Goal: Information Seeking & Learning: Understand process/instructions

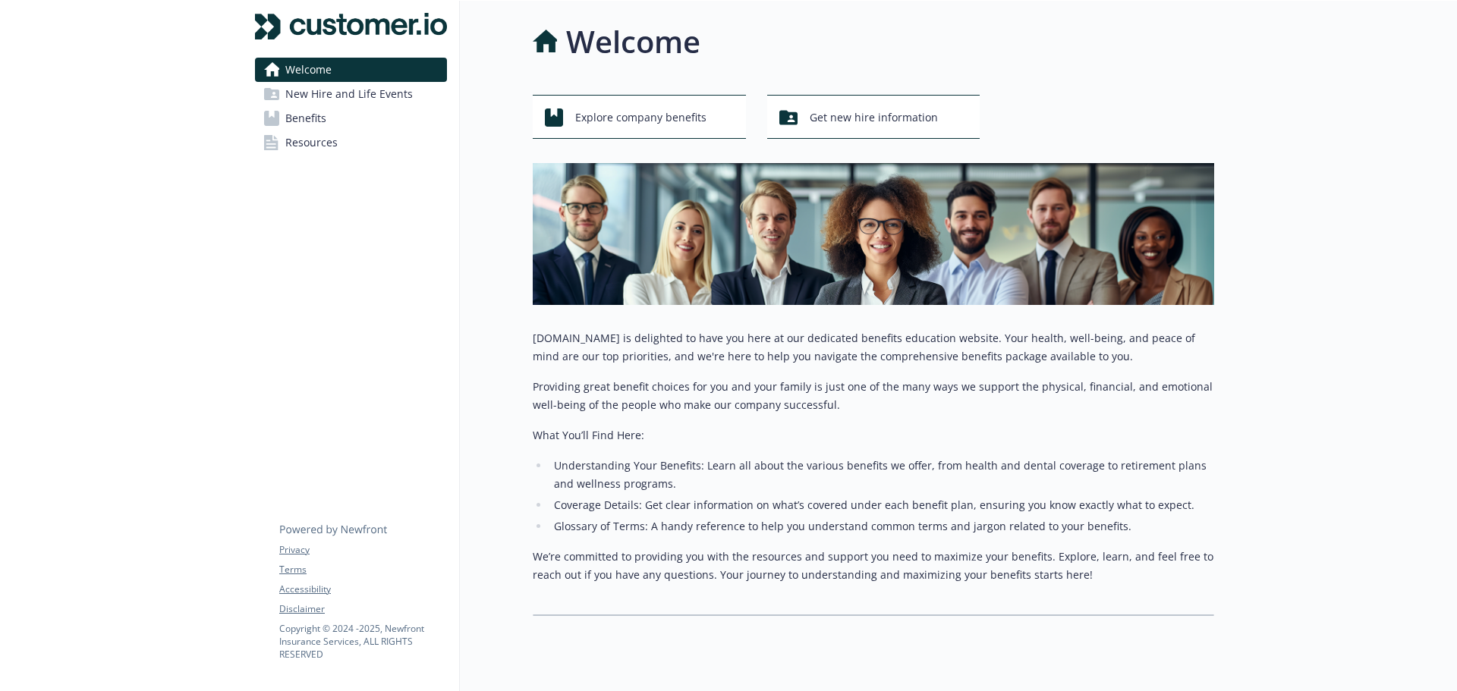
click at [393, 95] on span "New Hire and Life Events" at bounding box center [348, 94] width 127 height 24
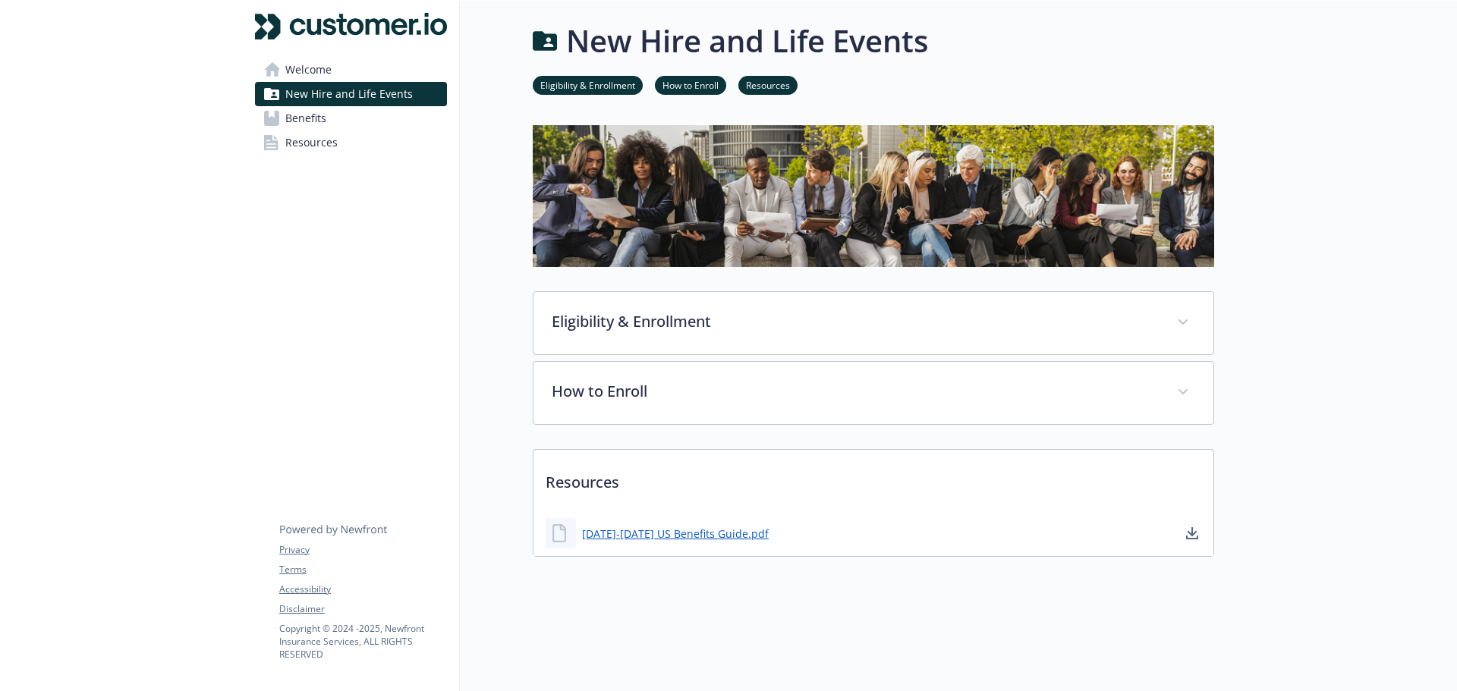
scroll to position [12, 0]
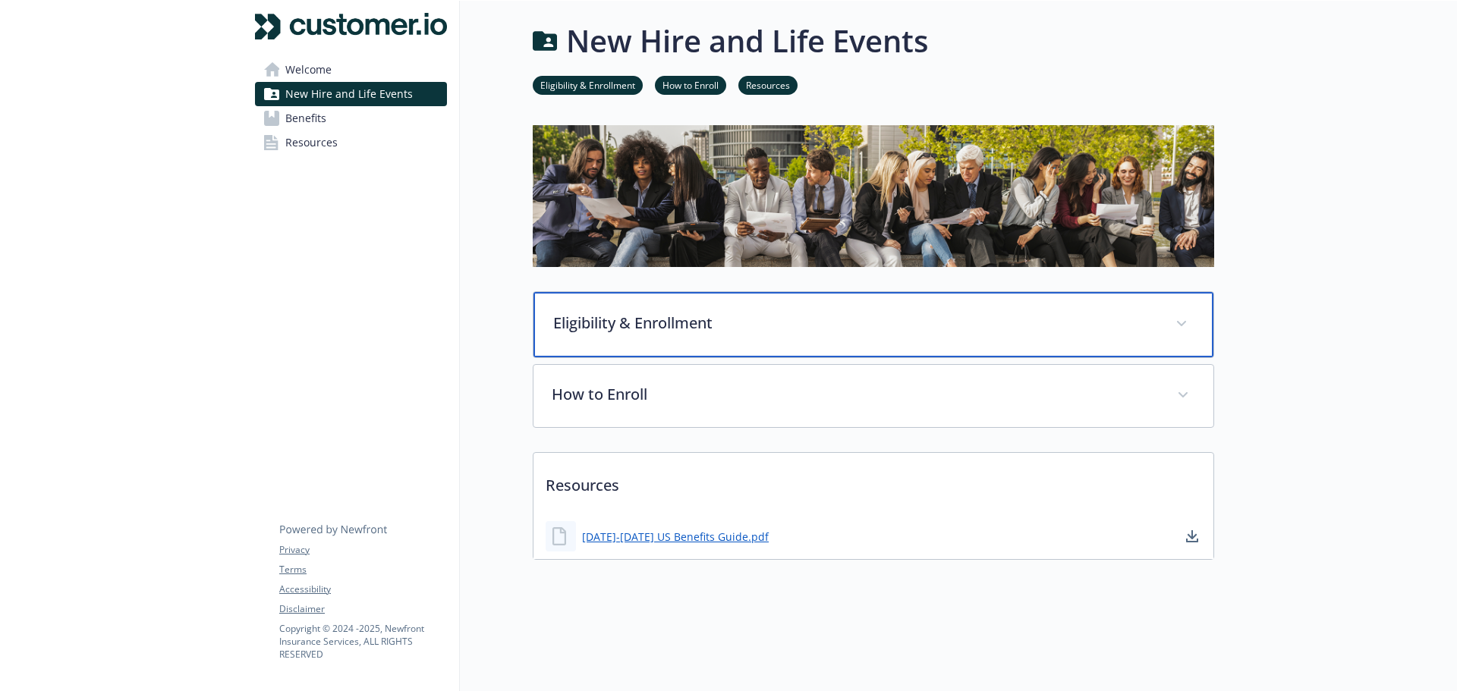
click at [590, 315] on p "Eligibility & Enrollment" at bounding box center [855, 323] width 604 height 23
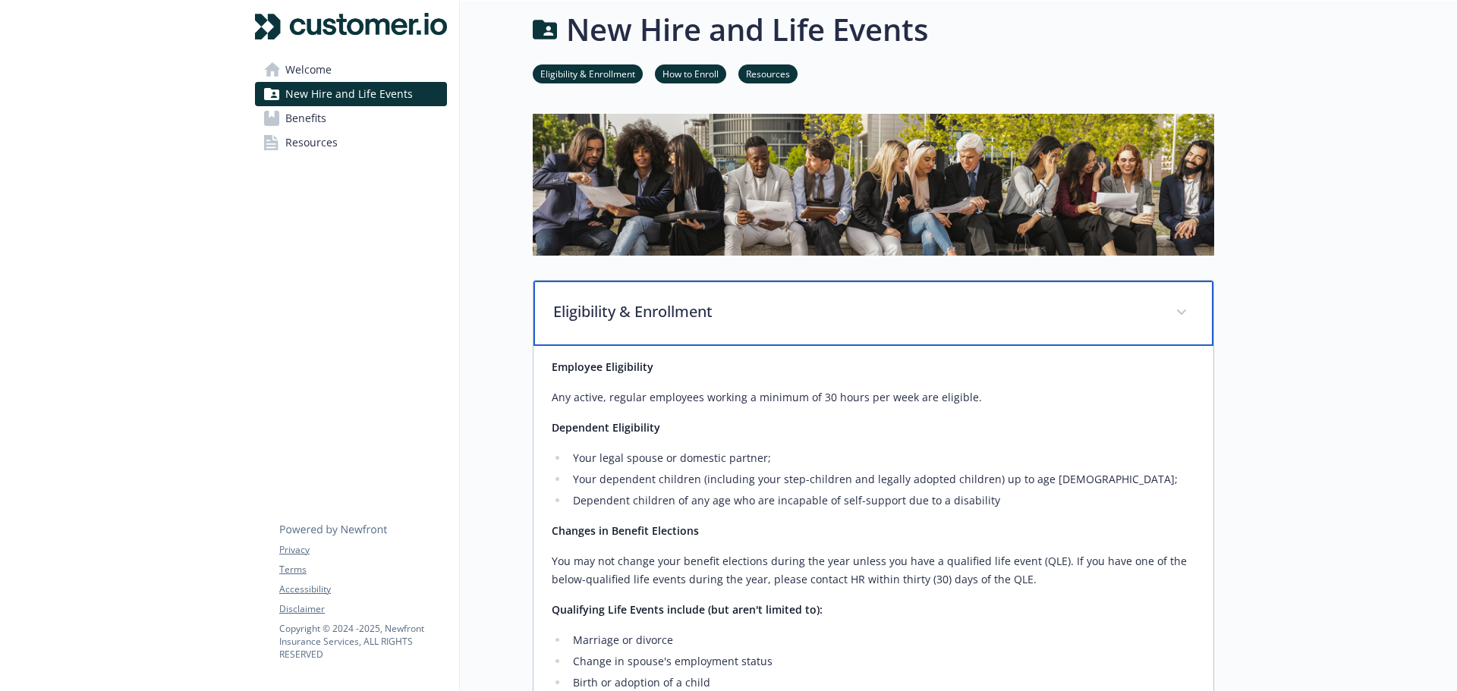
click at [590, 315] on p "Eligibility & Enrollment" at bounding box center [855, 311] width 604 height 23
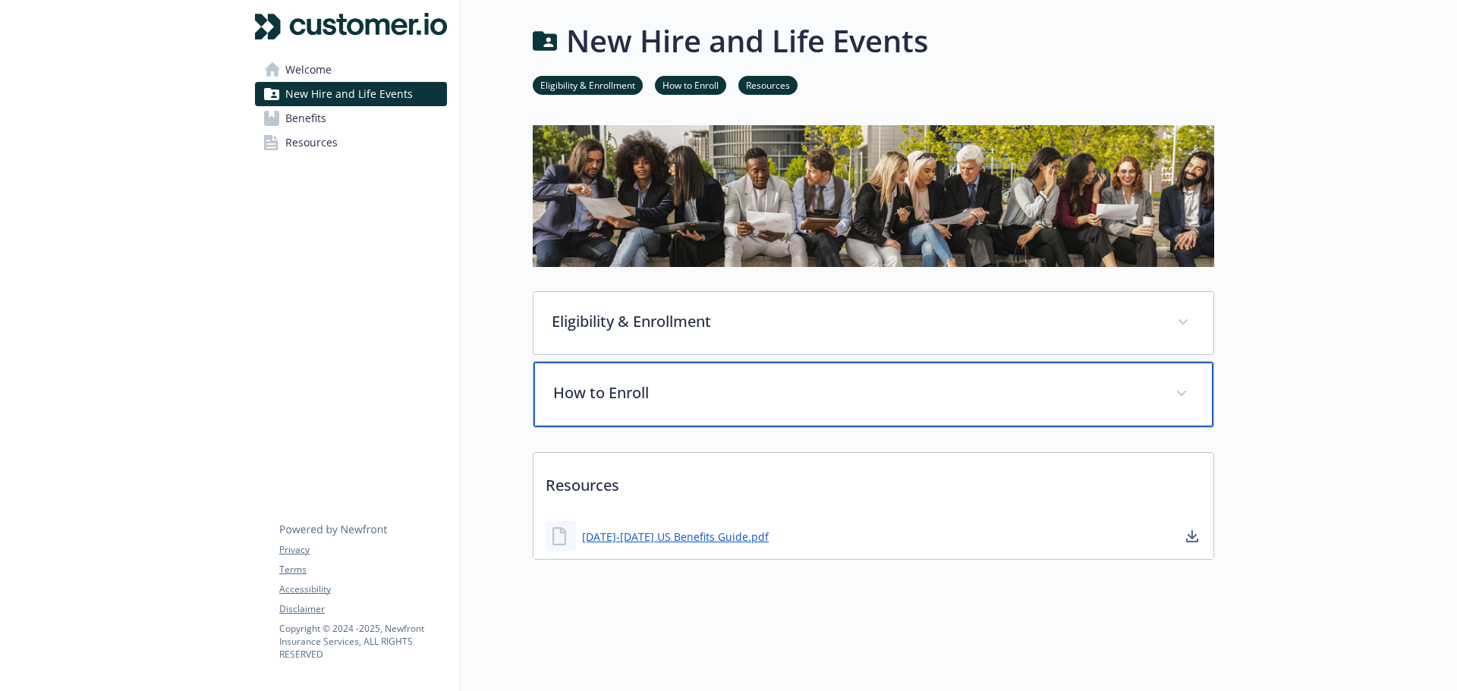
click at [598, 382] on p "How to Enroll" at bounding box center [855, 393] width 604 height 23
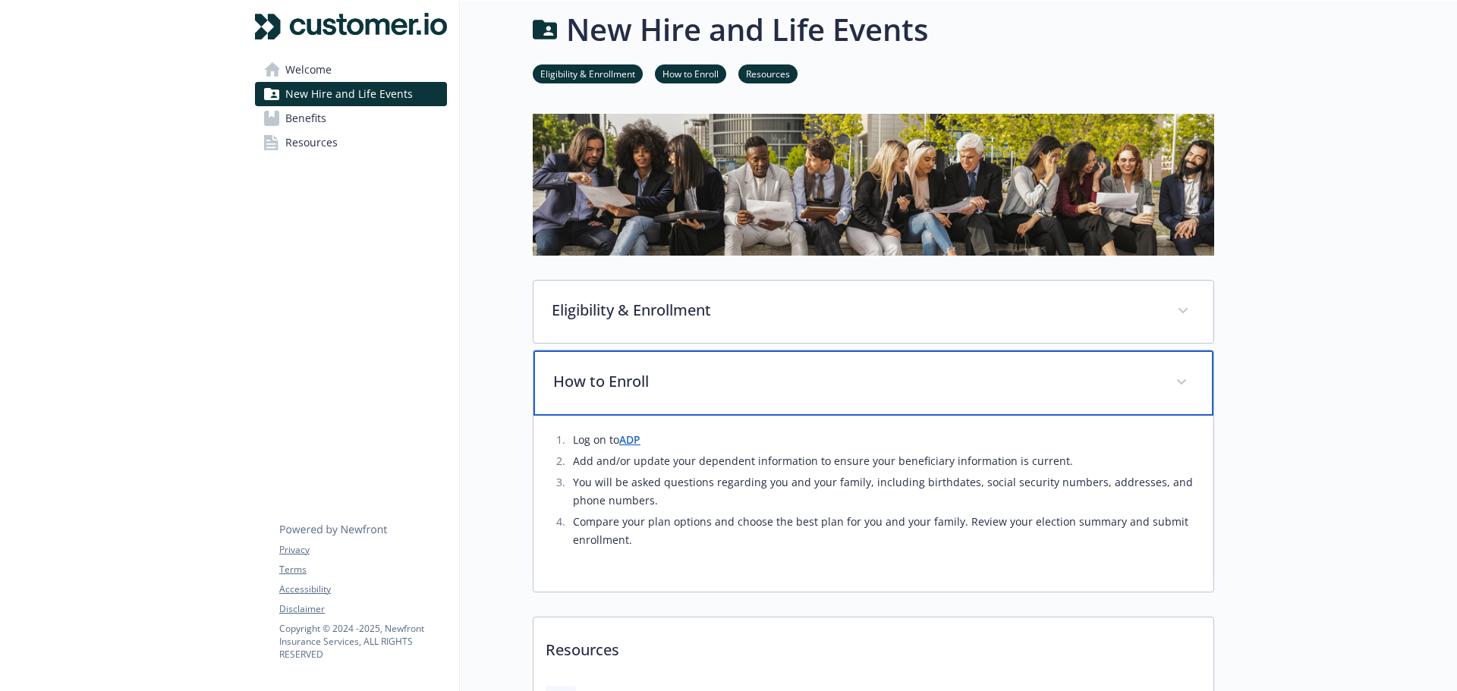
click at [598, 372] on p "How to Enroll" at bounding box center [855, 381] width 604 height 23
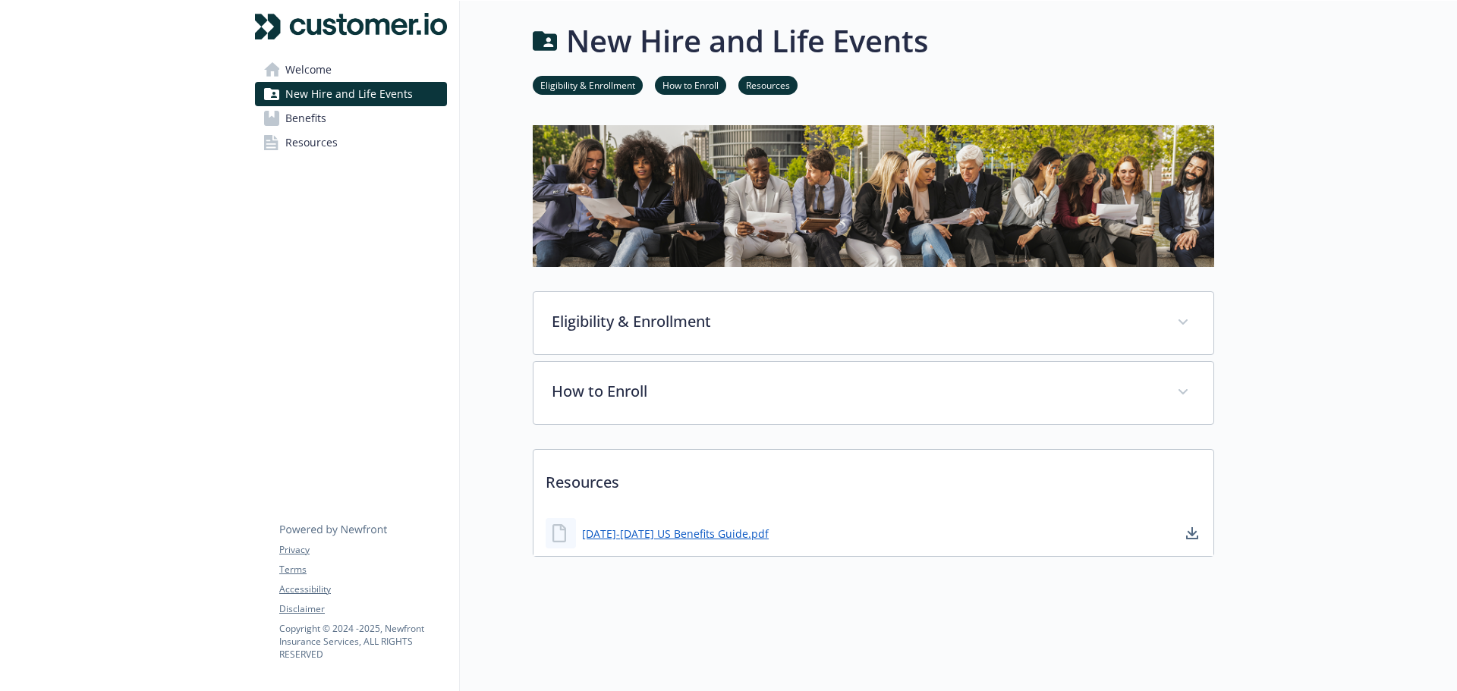
click at [325, 112] on span "Benefits" at bounding box center [305, 118] width 41 height 24
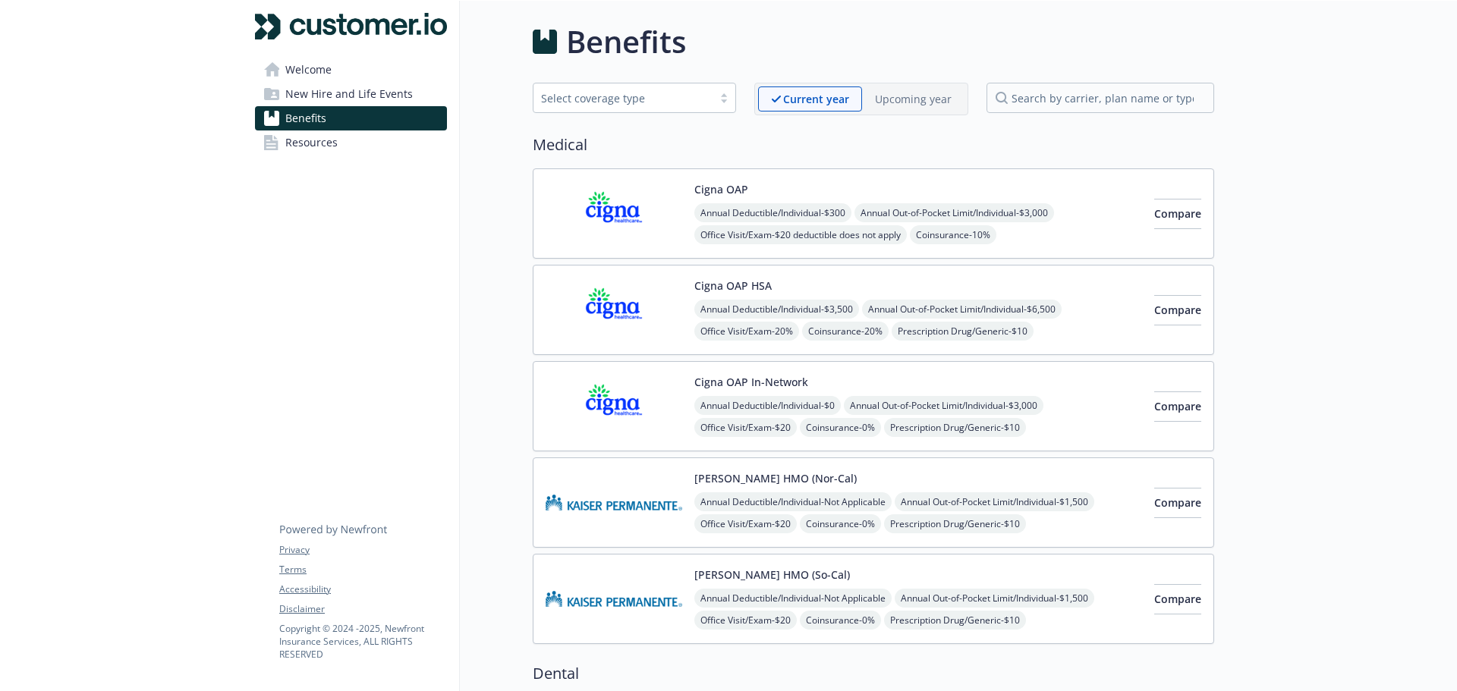
click at [389, 127] on link "Benefits" at bounding box center [351, 118] width 192 height 24
click at [389, 135] on link "Resources" at bounding box center [351, 143] width 192 height 24
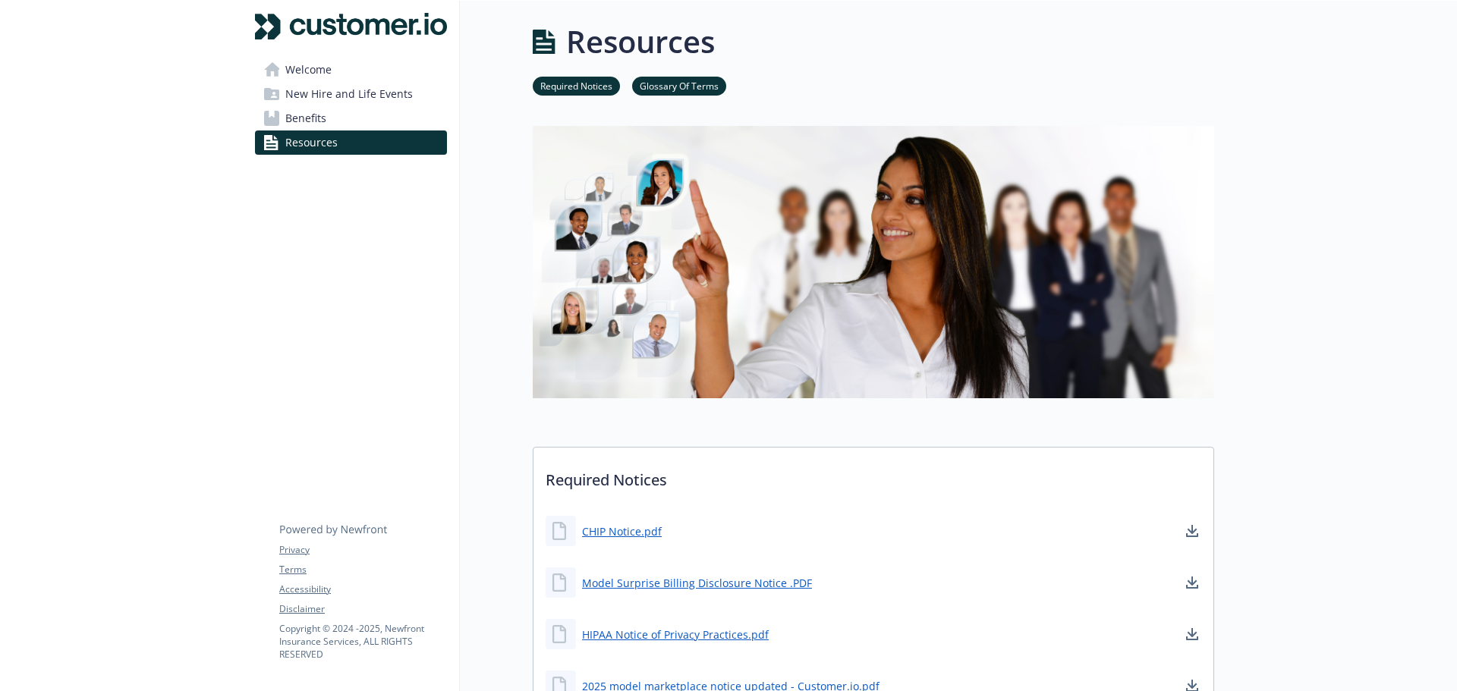
click at [410, 97] on link "New Hire and Life Events" at bounding box center [351, 94] width 192 height 24
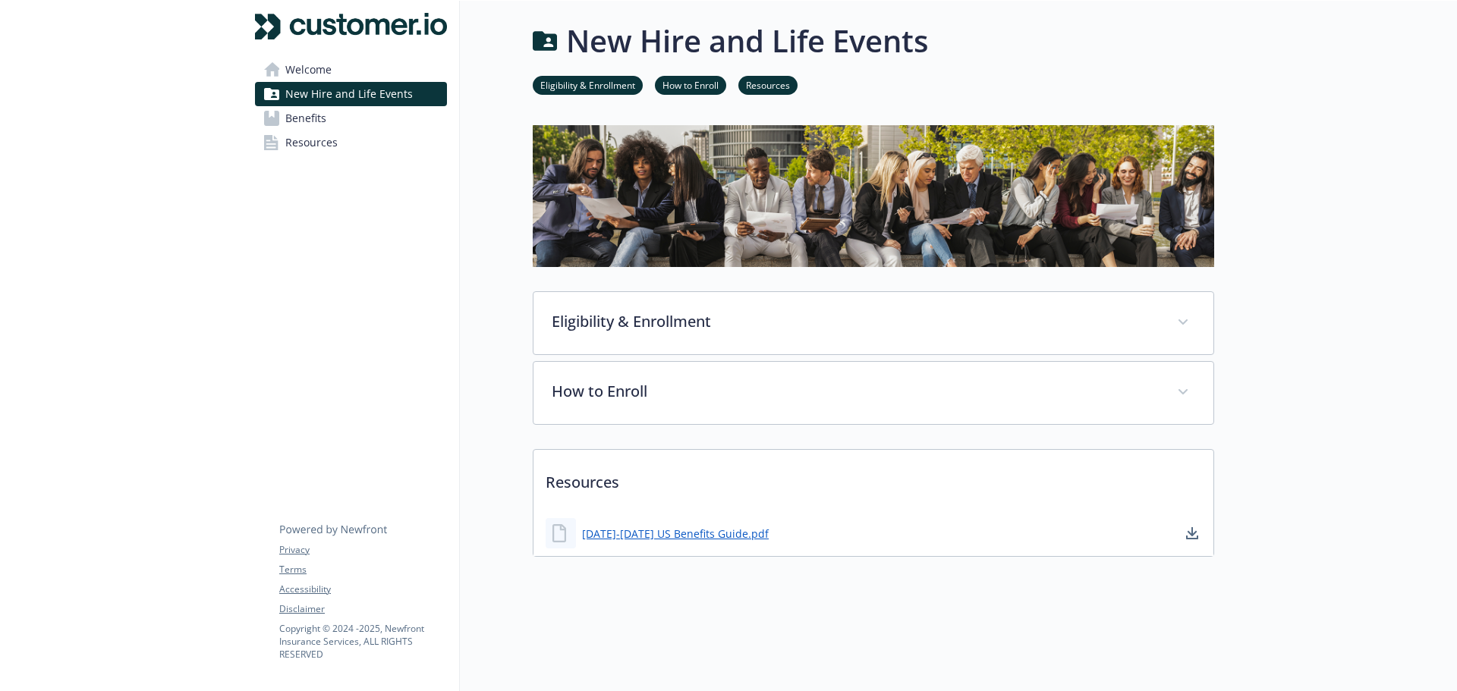
scroll to position [12, 0]
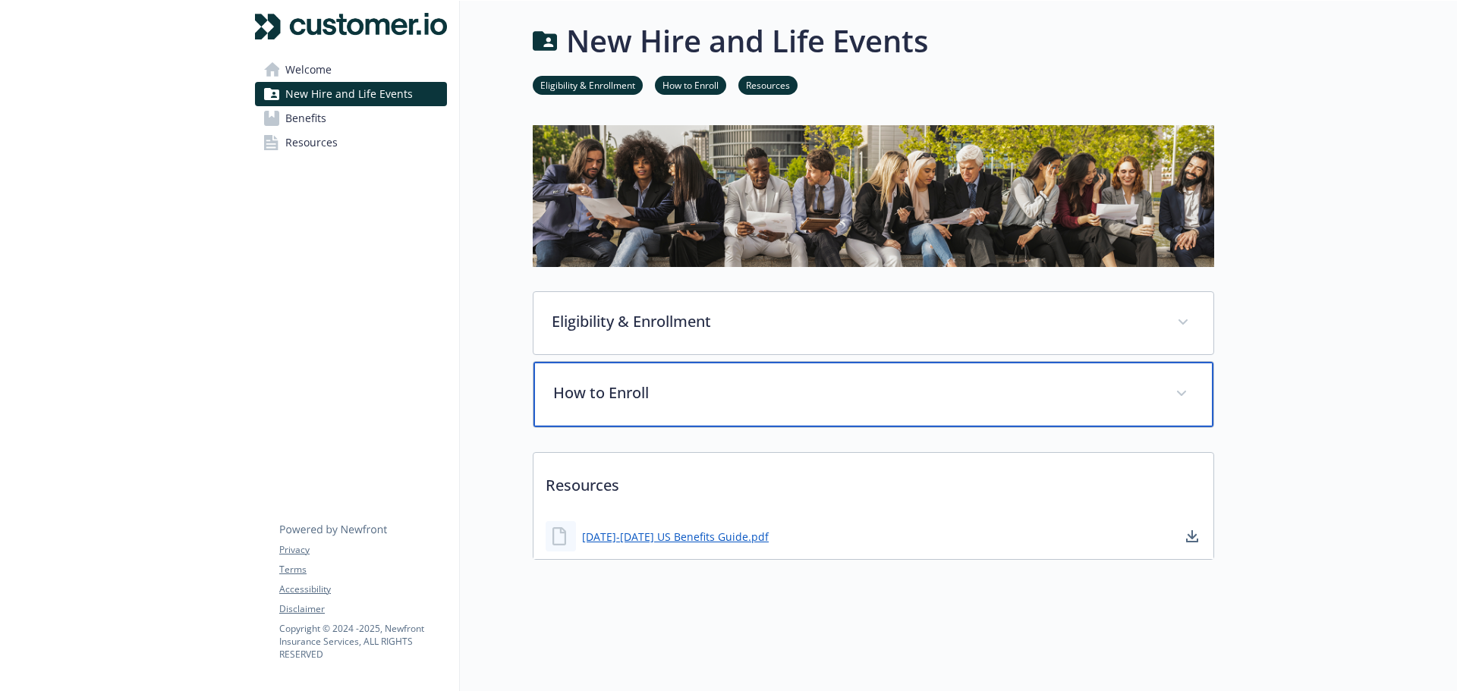
click at [698, 382] on p "How to Enroll" at bounding box center [855, 393] width 604 height 23
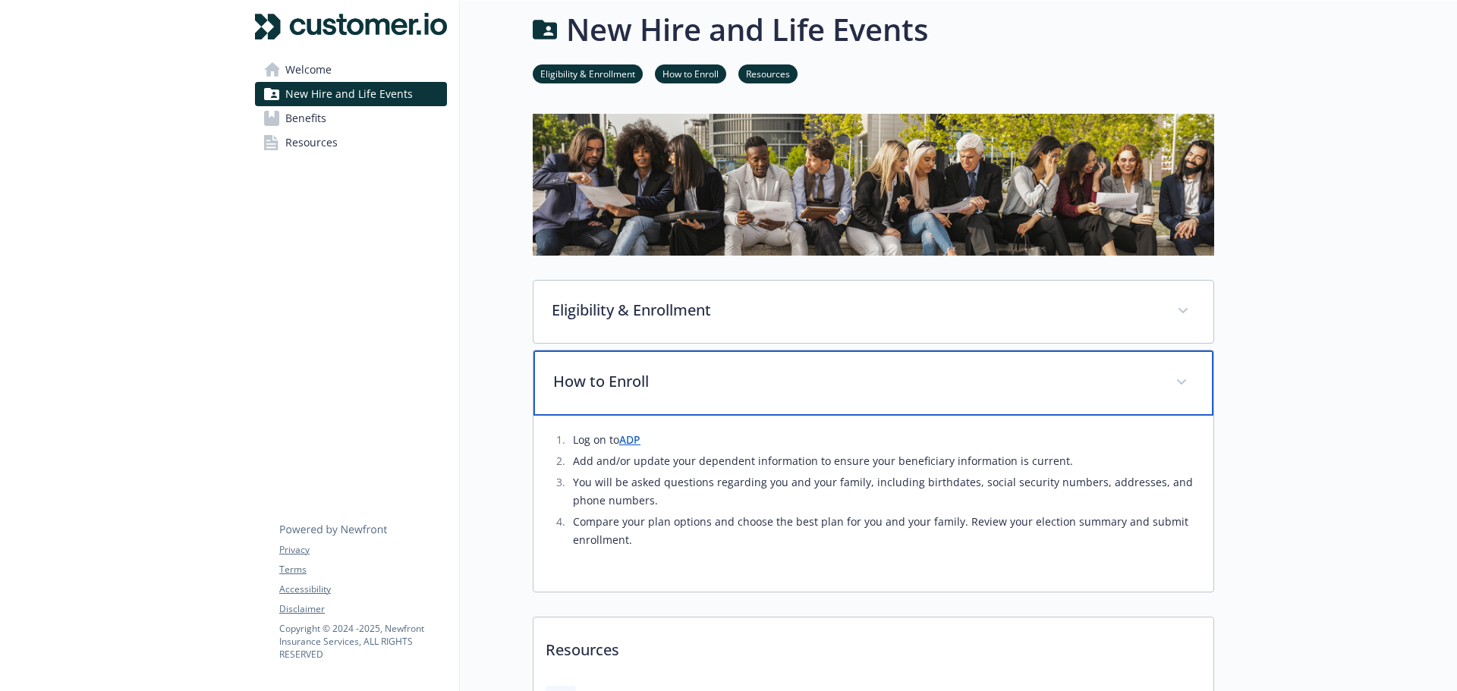
click at [698, 378] on p "How to Enroll" at bounding box center [855, 381] width 604 height 23
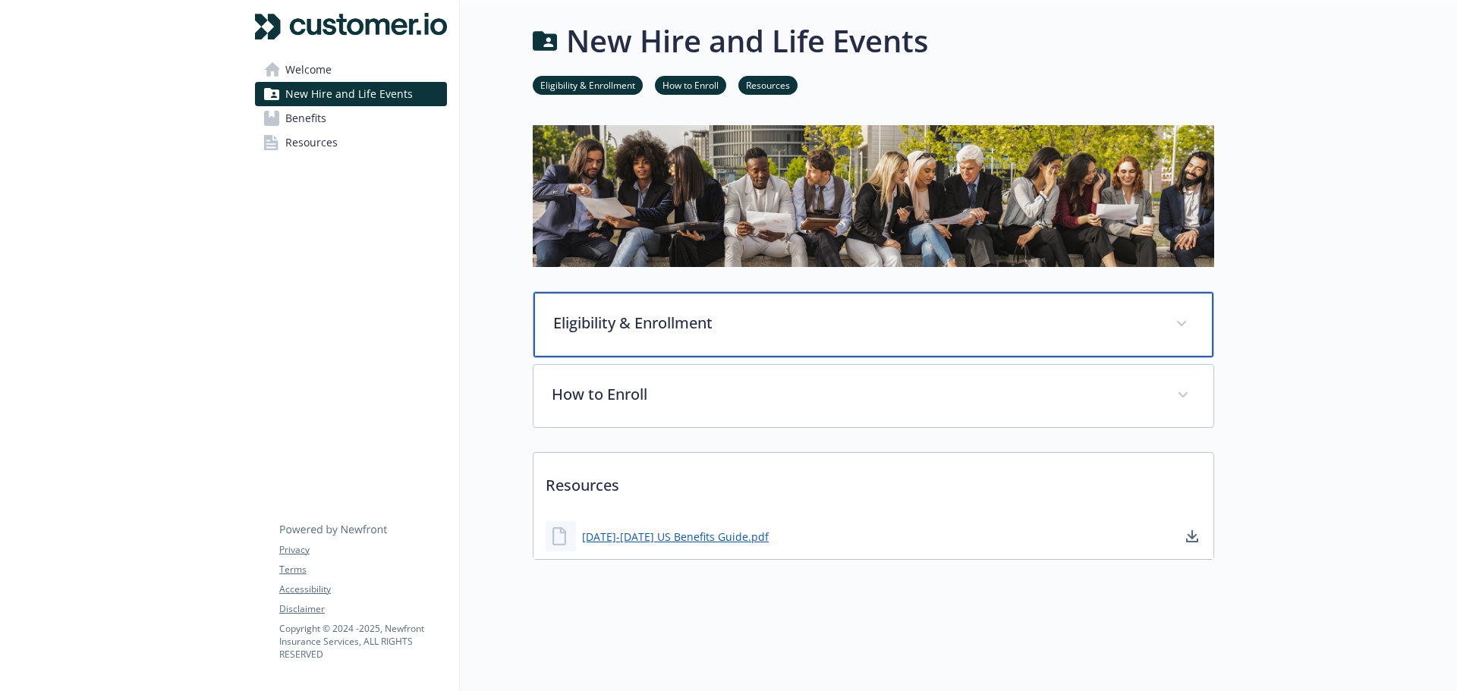
click at [684, 314] on p "Eligibility & Enrollment" at bounding box center [855, 323] width 604 height 23
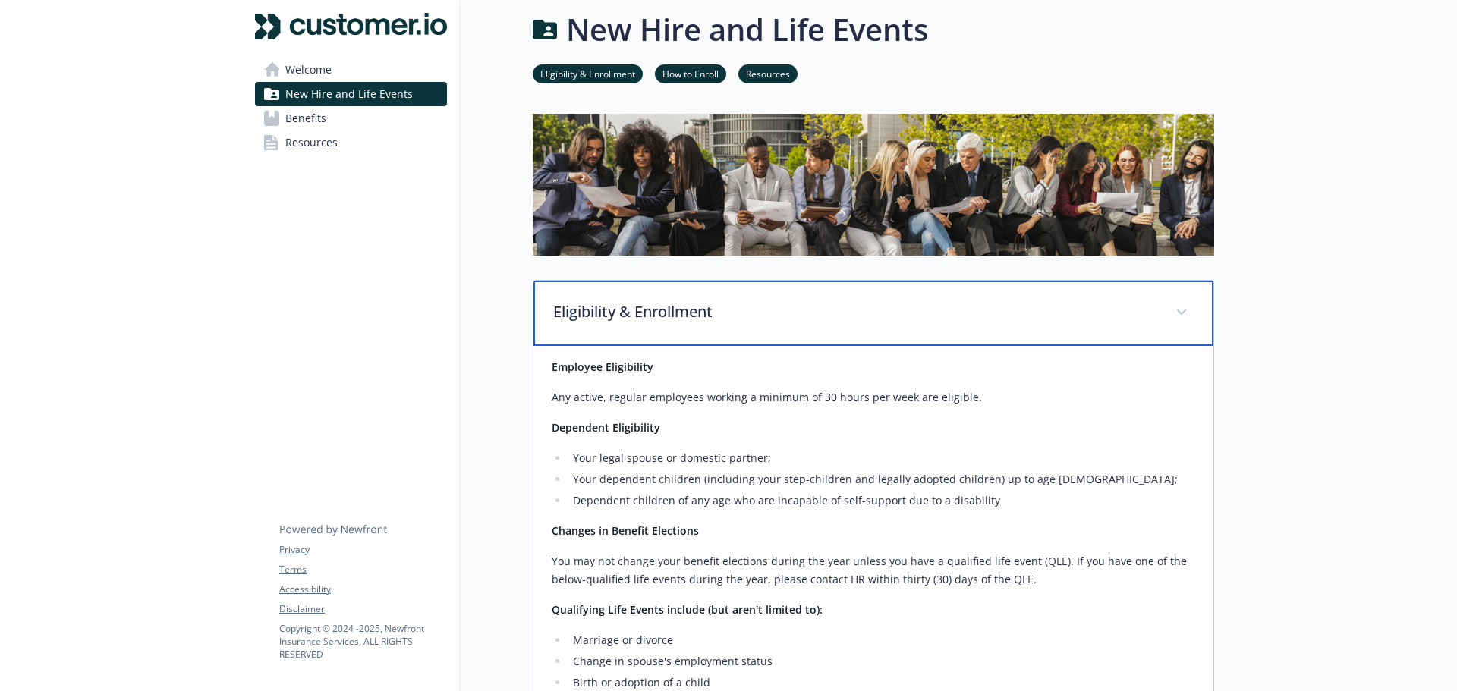
click at [684, 314] on p "Eligibility & Enrollment" at bounding box center [855, 311] width 604 height 23
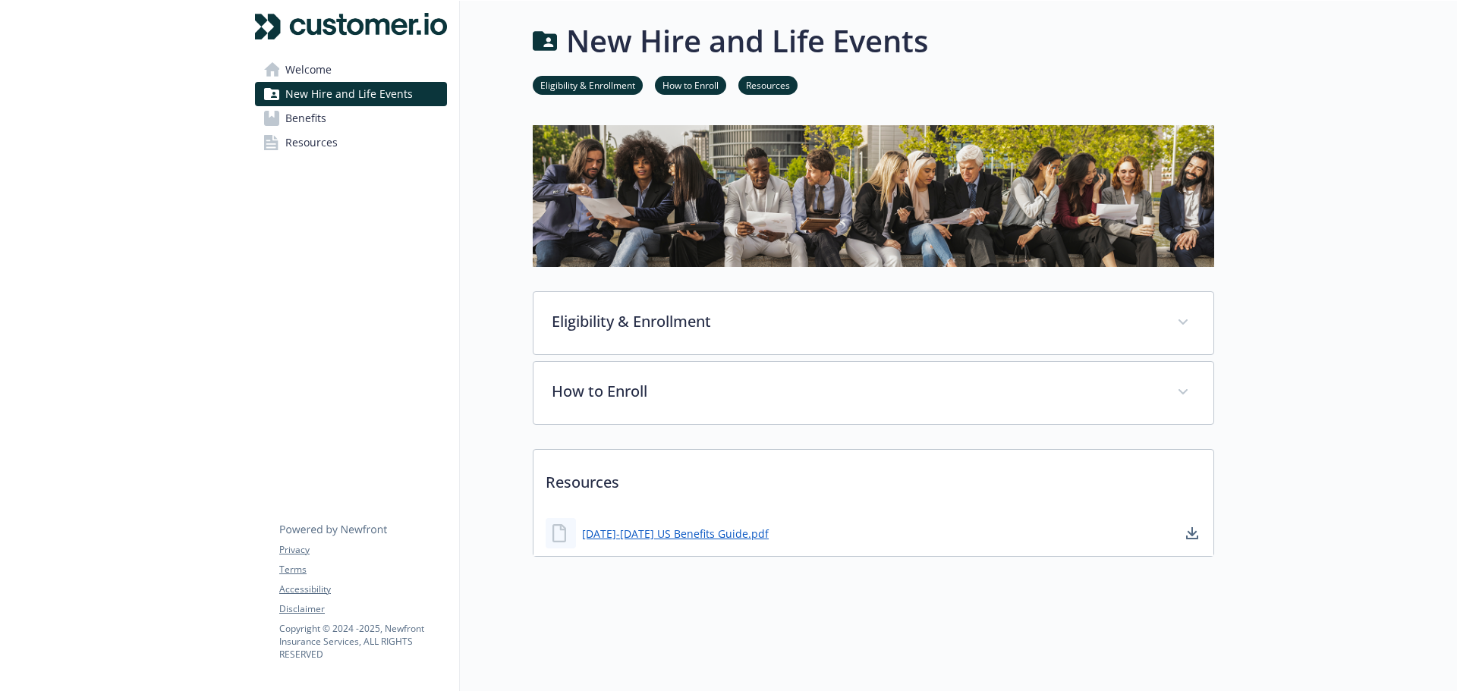
click at [337, 146] on link "Resources" at bounding box center [351, 143] width 192 height 24
